Goal: Task Accomplishment & Management: Use online tool/utility

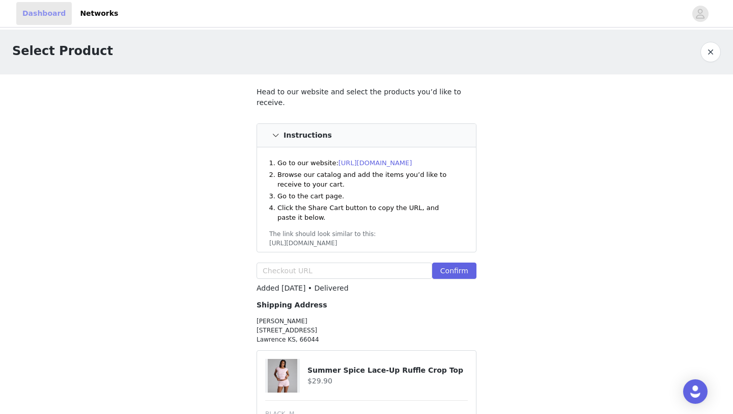
click at [58, 19] on link "Dashboard" at bounding box center [44, 13] width 56 height 23
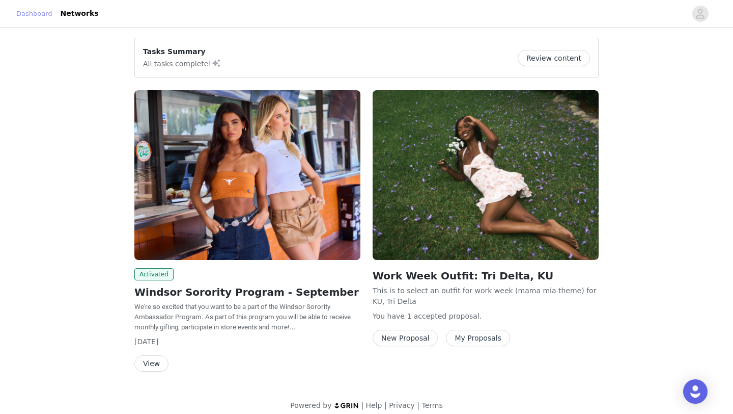
scroll to position [9, 0]
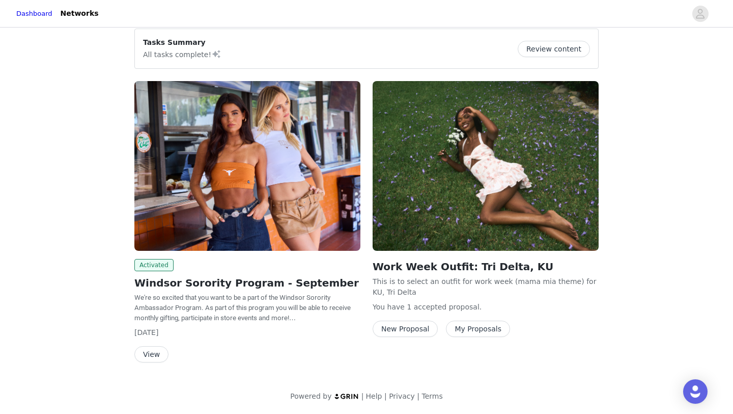
click at [144, 354] on button "View" at bounding box center [151, 354] width 34 height 16
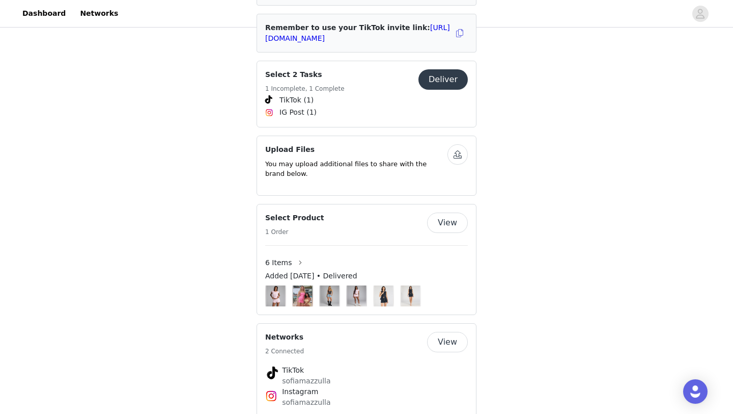
scroll to position [492, 0]
click at [446, 76] on button "Deliver" at bounding box center [443, 79] width 49 height 20
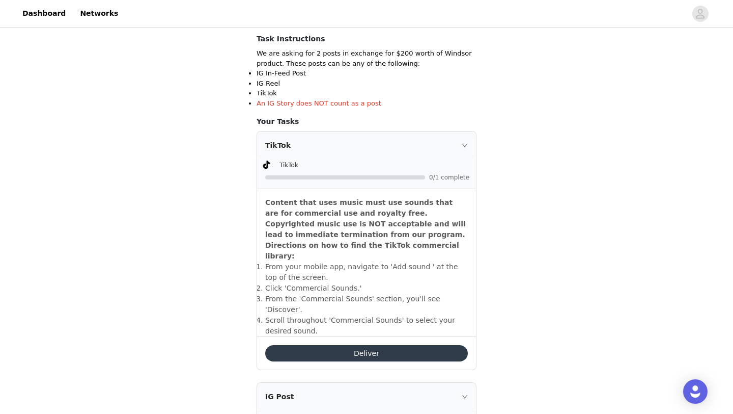
scroll to position [194, 0]
click at [389, 345] on button "Deliver" at bounding box center [366, 353] width 203 height 16
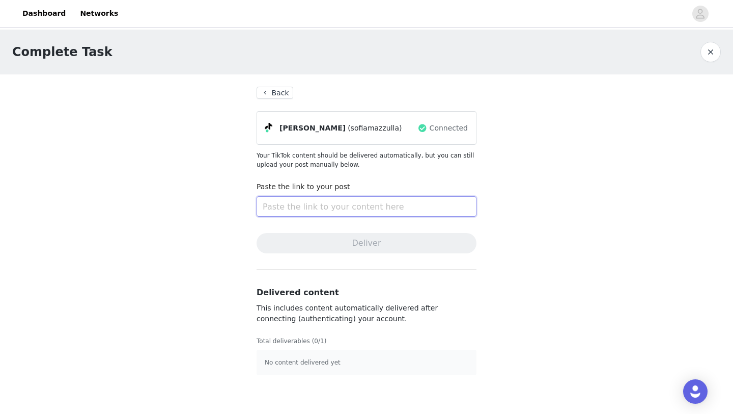
click at [361, 211] on input "text" at bounding box center [367, 206] width 220 height 20
paste input "https://www.tiktok.com/@sofiamazzulla/video/7555857645538692365?_r=1&_t=ZT-90AA…"
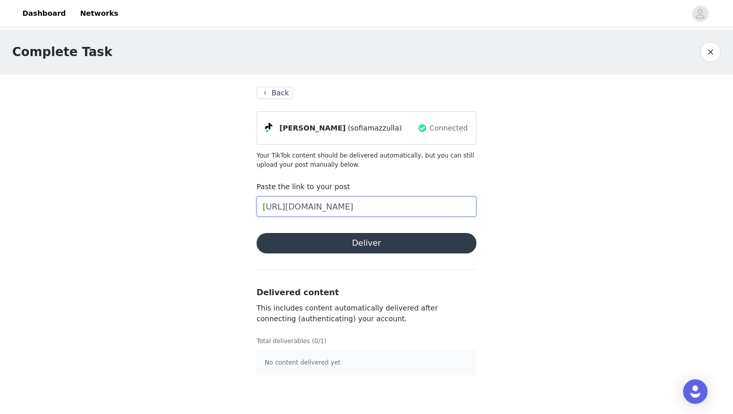
type input "https://www.tiktok.com/@sofiamazzulla/video/7555857645538692365?_r=1&_t=ZT-90AA…"
click at [348, 247] on button "Deliver" at bounding box center [367, 243] width 220 height 20
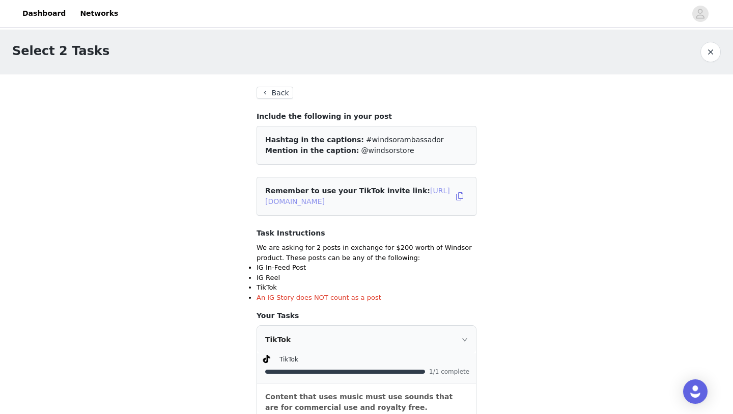
click at [326, 200] on link "[URL][DOMAIN_NAME]" at bounding box center [357, 195] width 185 height 19
click at [294, 202] on link "[URL][DOMAIN_NAME]" at bounding box center [357, 195] width 185 height 19
click at [57, 14] on link "Dashboard" at bounding box center [44, 13] width 56 height 23
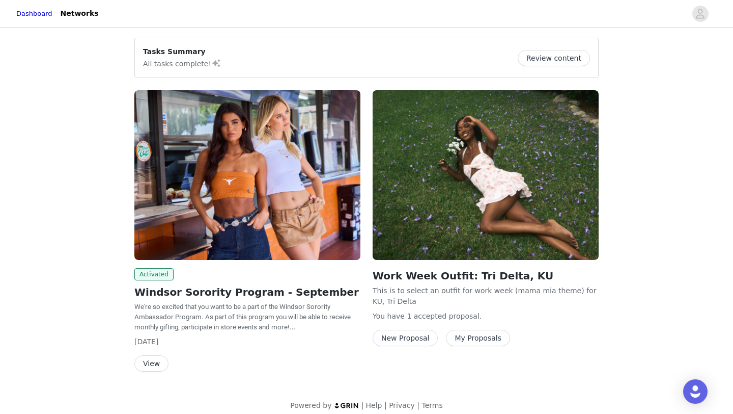
click at [143, 363] on button "View" at bounding box center [151, 363] width 34 height 16
